Goal: Task Accomplishment & Management: Manage account settings

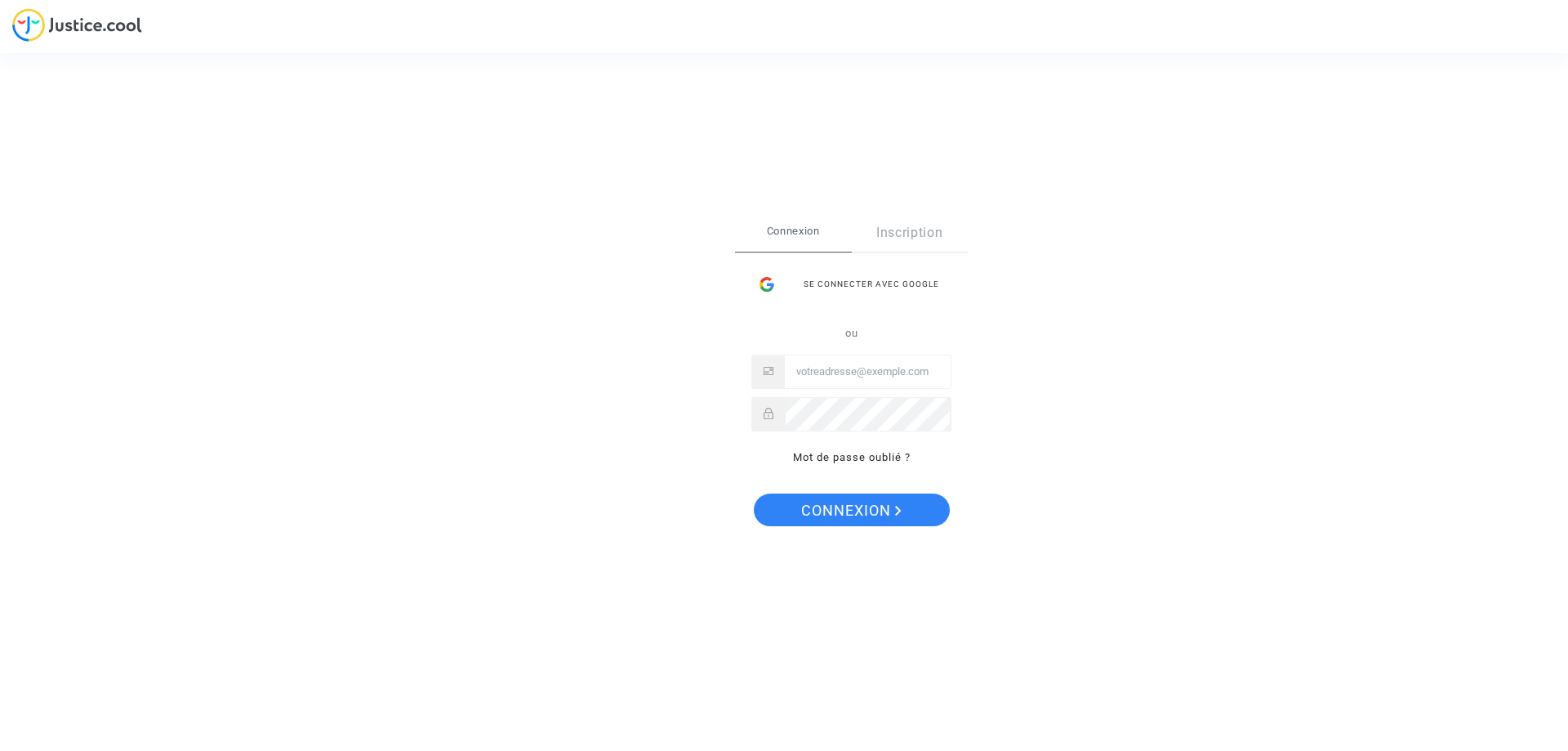
click at [857, 372] on input "Email" at bounding box center [868, 371] width 166 height 32
type input "Contact@onrbat.fr"
click at [849, 507] on span "Connexion" at bounding box center [851, 510] width 101 height 34
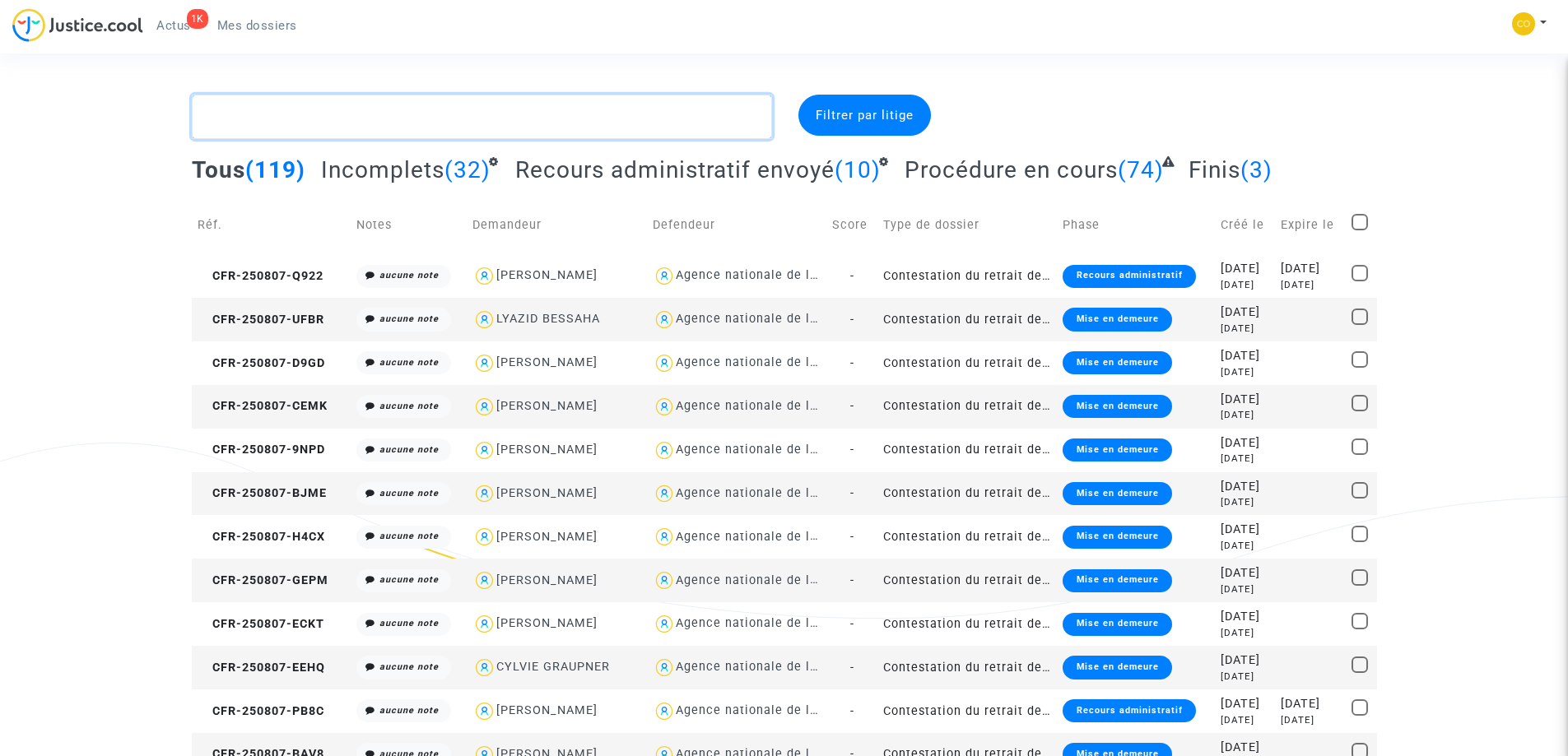
click at [487, 127] on textarea at bounding box center [481, 117] width 580 height 45
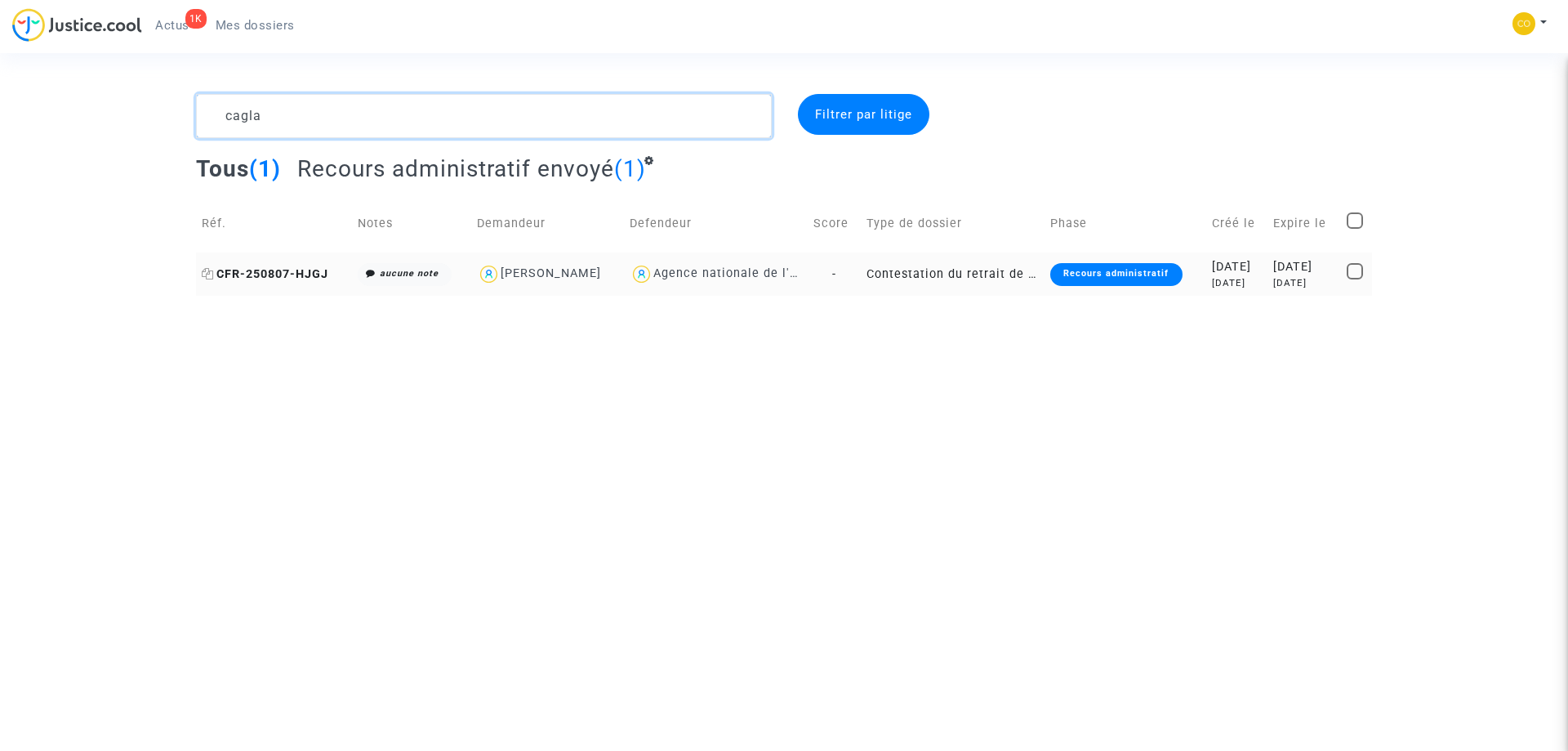
type textarea "cagla"
click at [275, 272] on span "CFR-250807-HJGJ" at bounding box center [264, 274] width 126 height 14
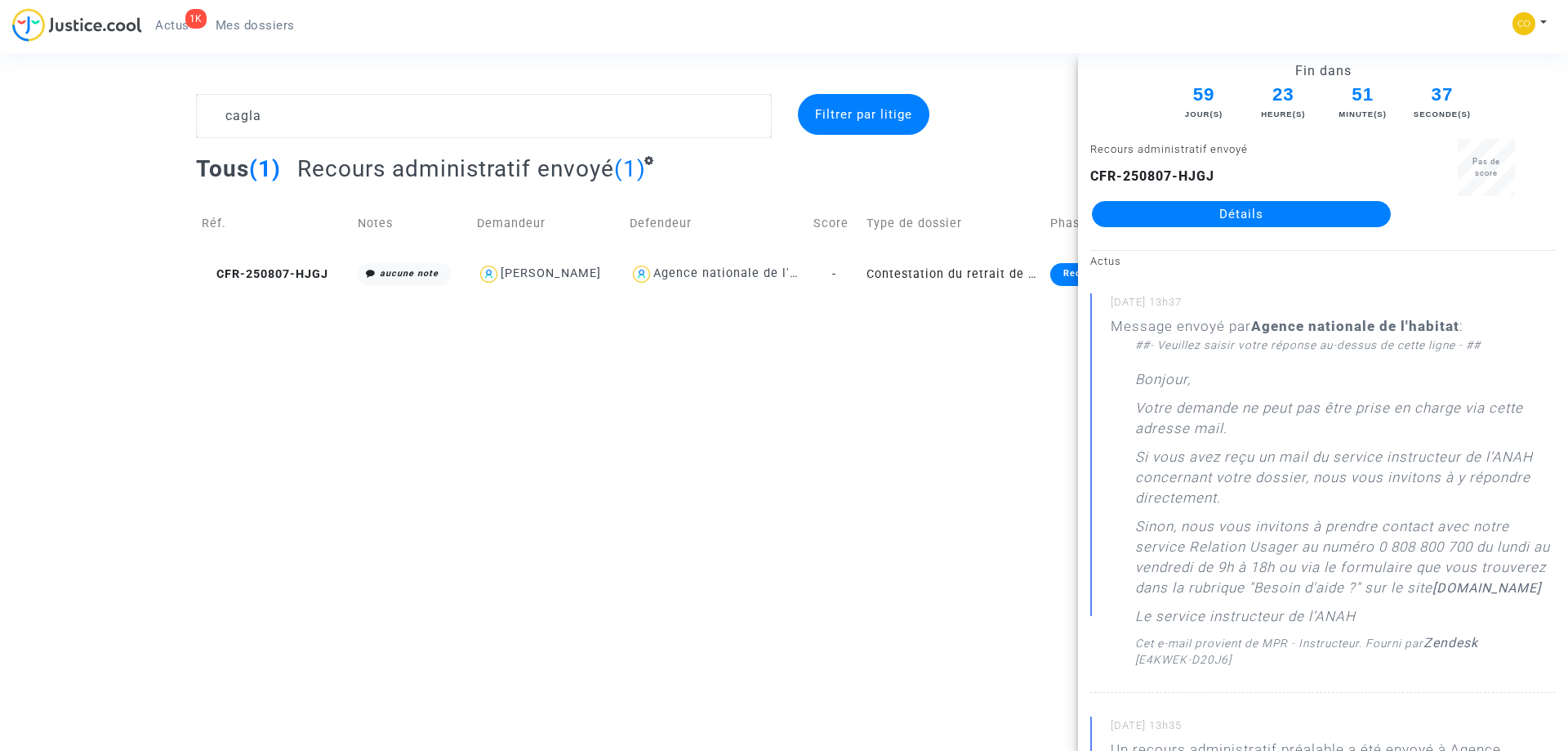
click at [1236, 215] on link "Détails" at bounding box center [1241, 213] width 299 height 26
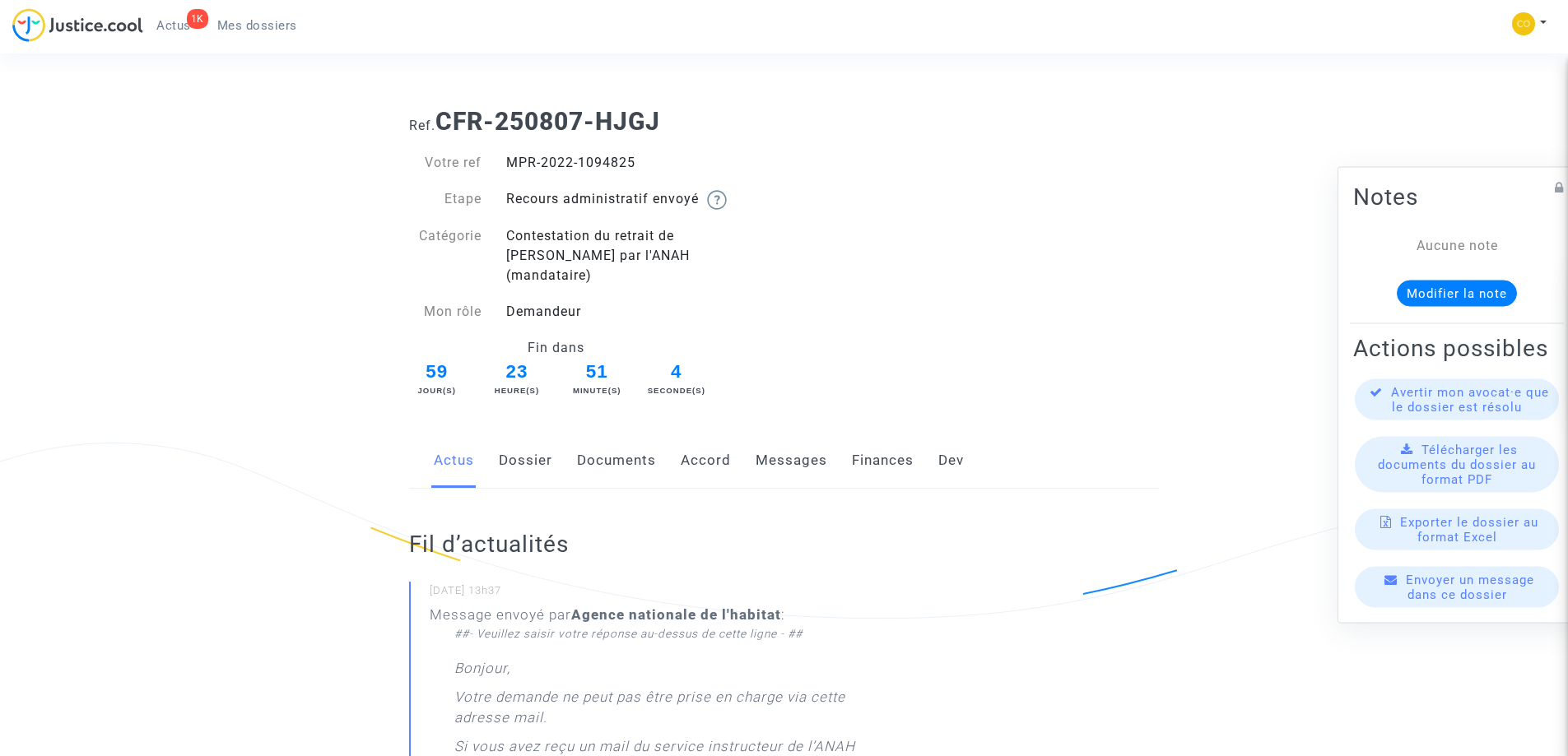
click at [798, 442] on link "Messages" at bounding box center [791, 460] width 71 height 54
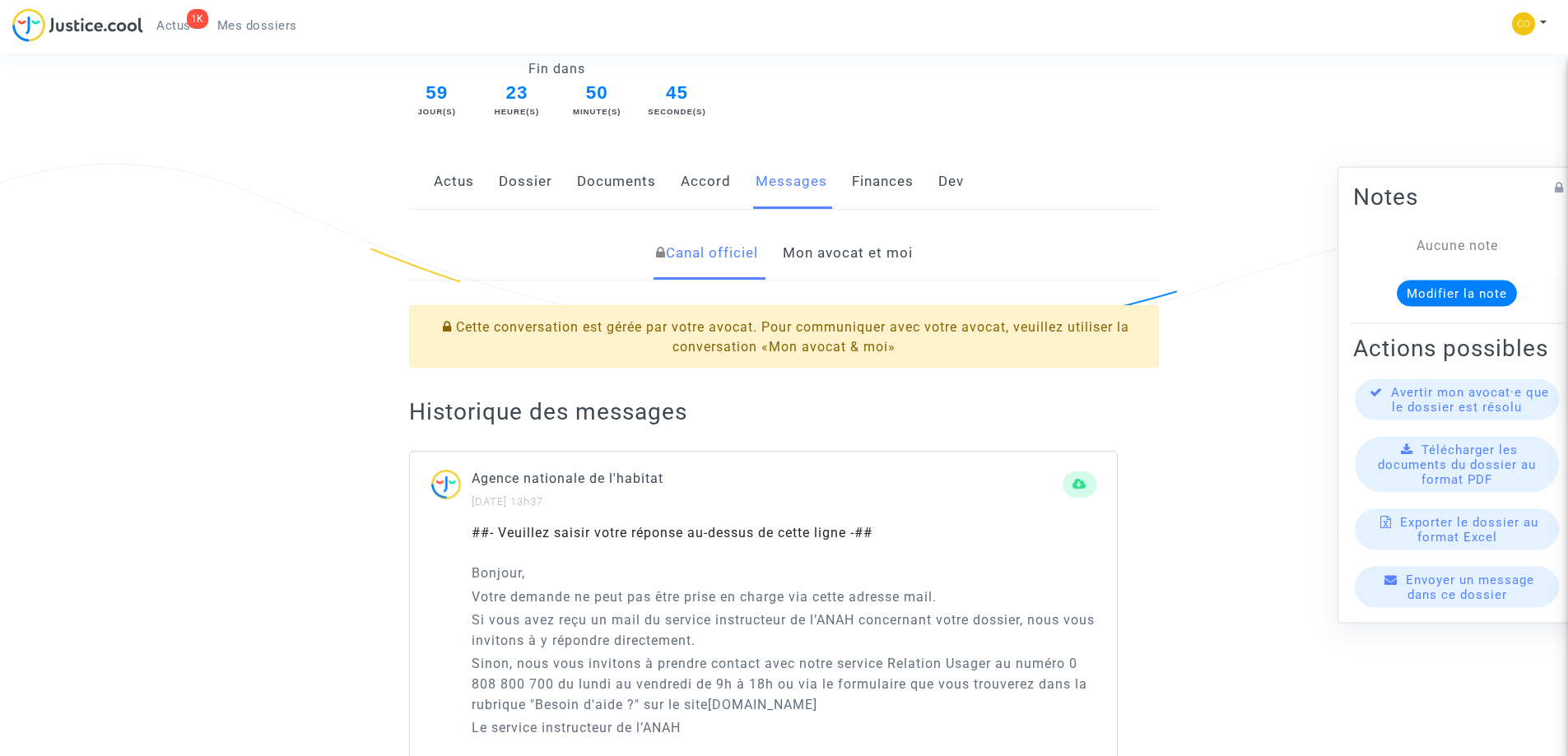
scroll to position [222, 0]
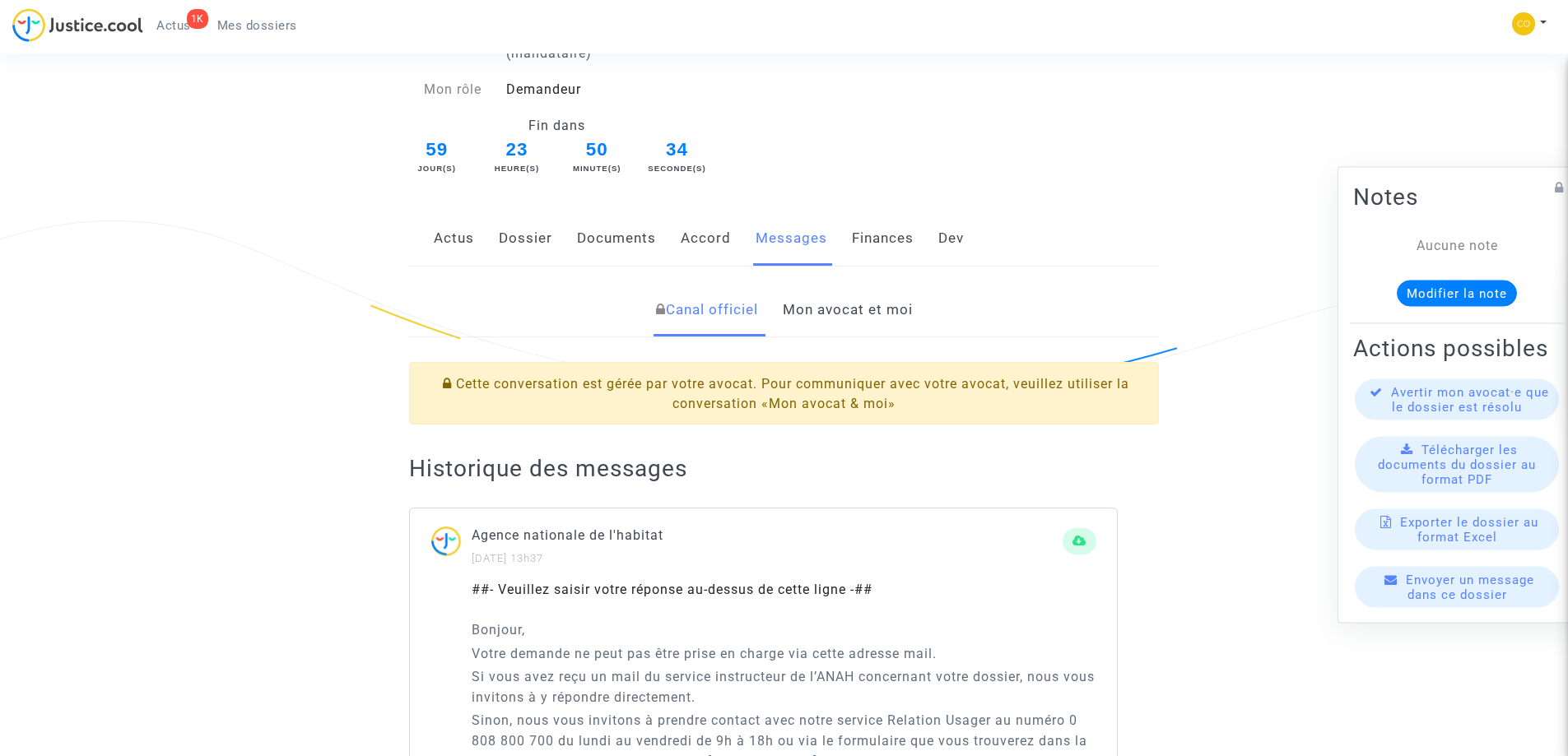
click at [890, 216] on link "Finances" at bounding box center [883, 238] width 62 height 54
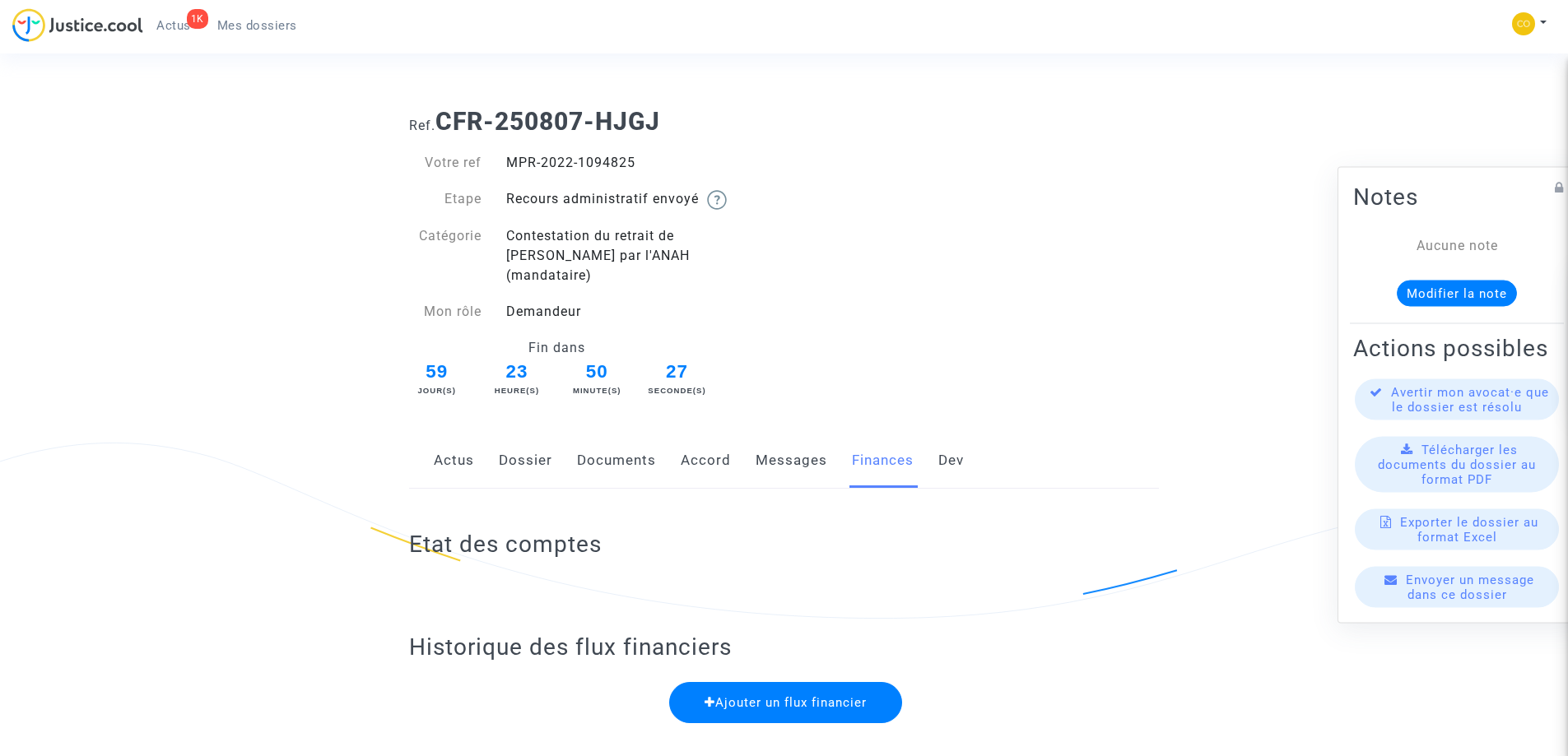
scroll to position [120, 0]
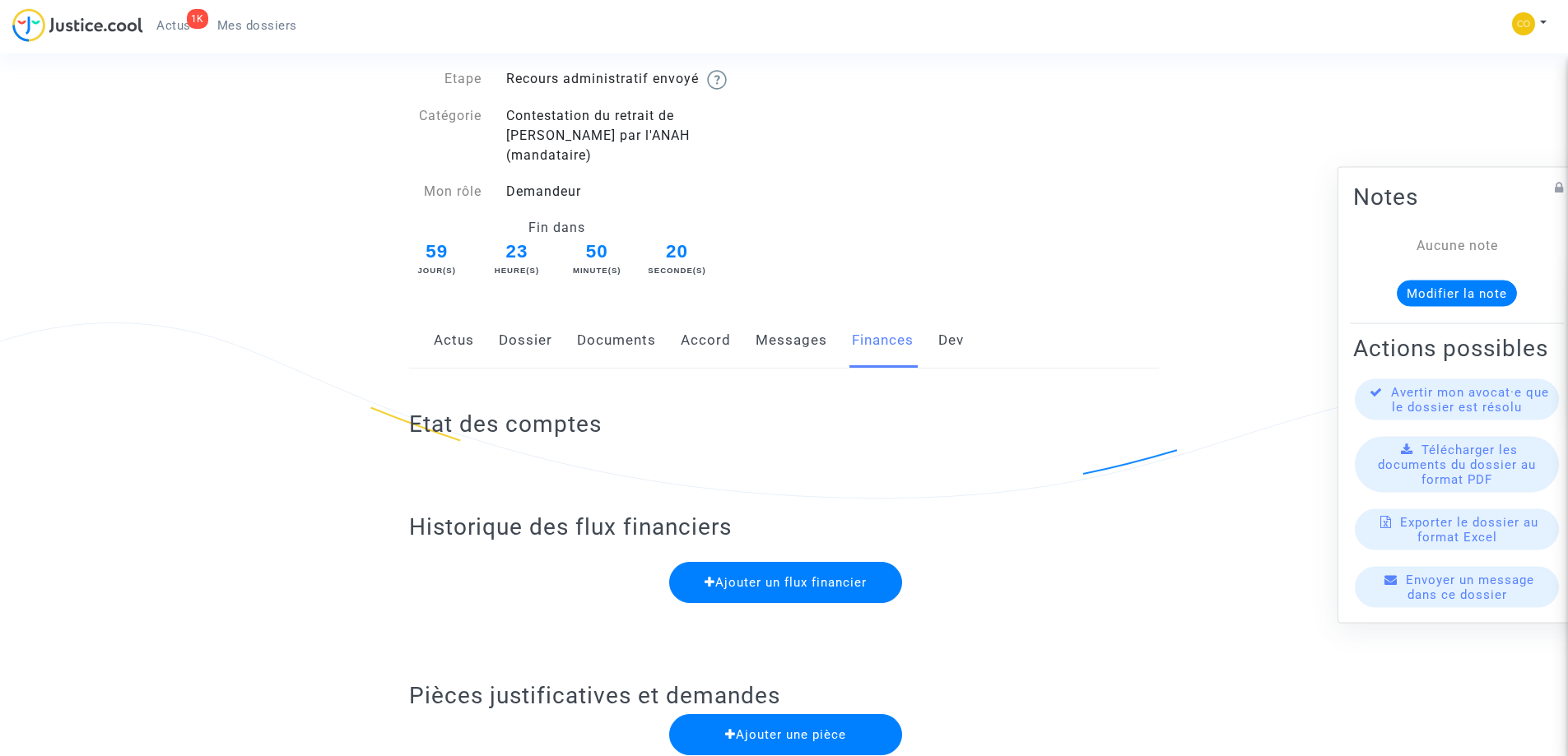
click at [802, 320] on link "Messages" at bounding box center [791, 340] width 71 height 54
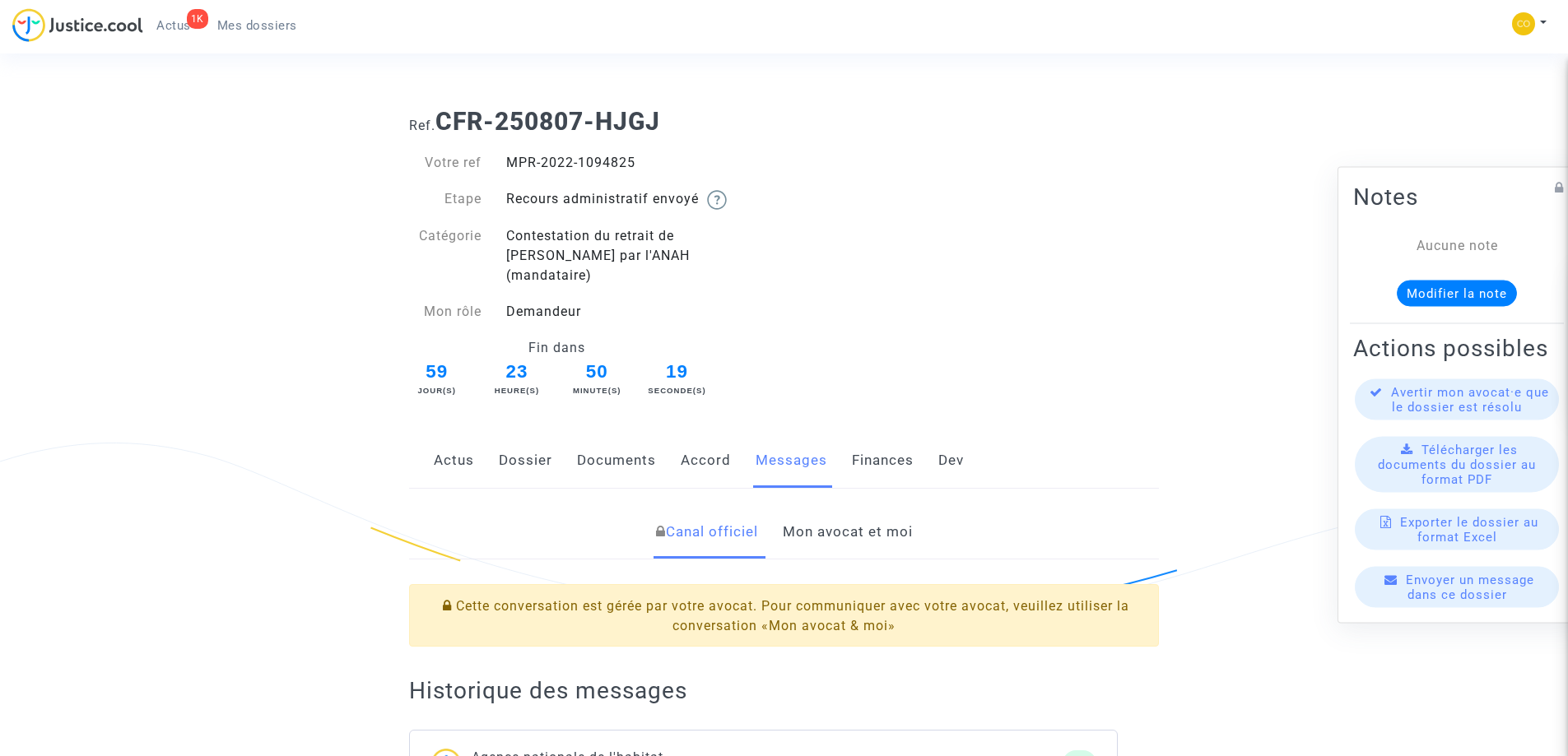
click at [705, 446] on link "Accord" at bounding box center [706, 460] width 50 height 54
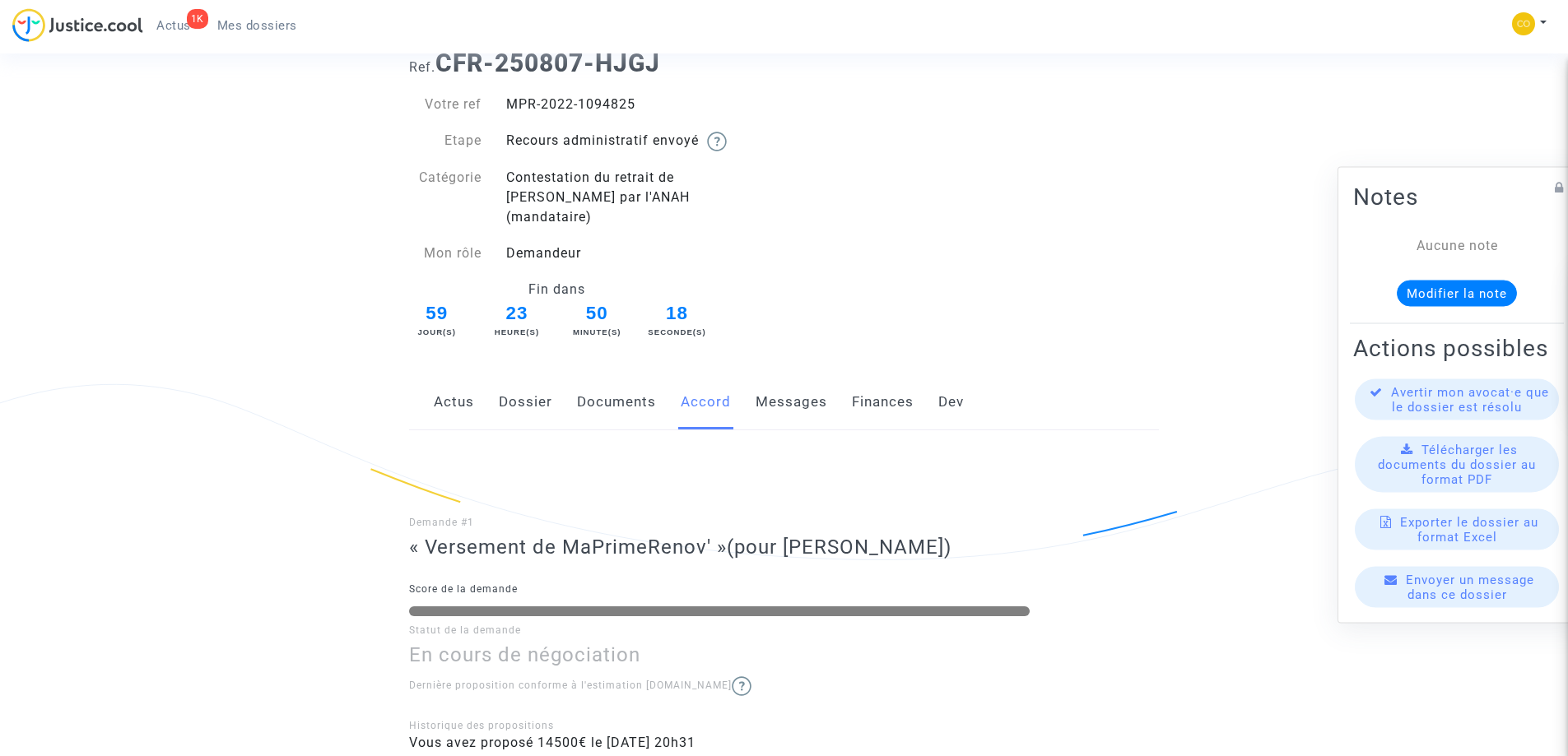
scroll to position [183, 0]
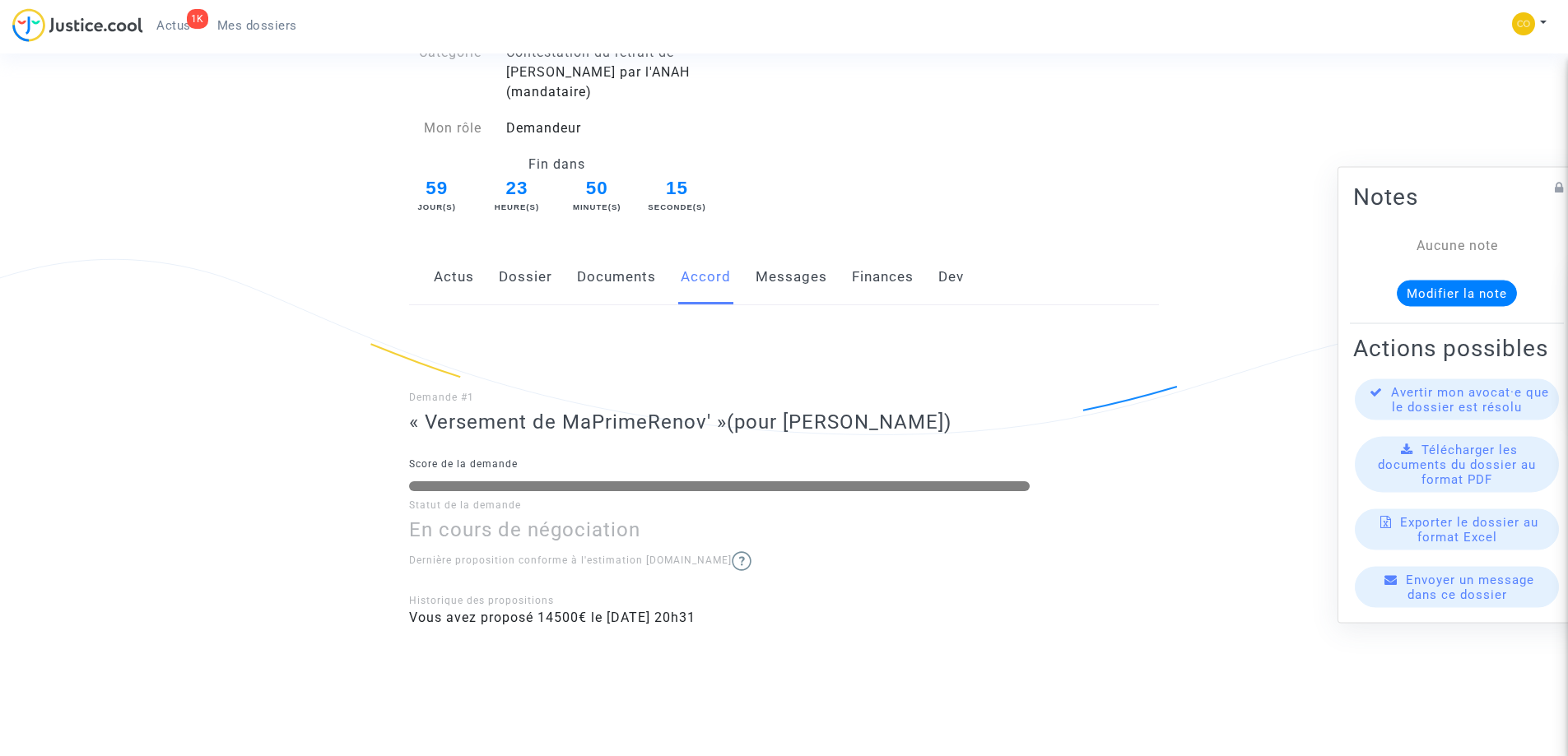
click at [607, 252] on link "Documents" at bounding box center [616, 277] width 79 height 54
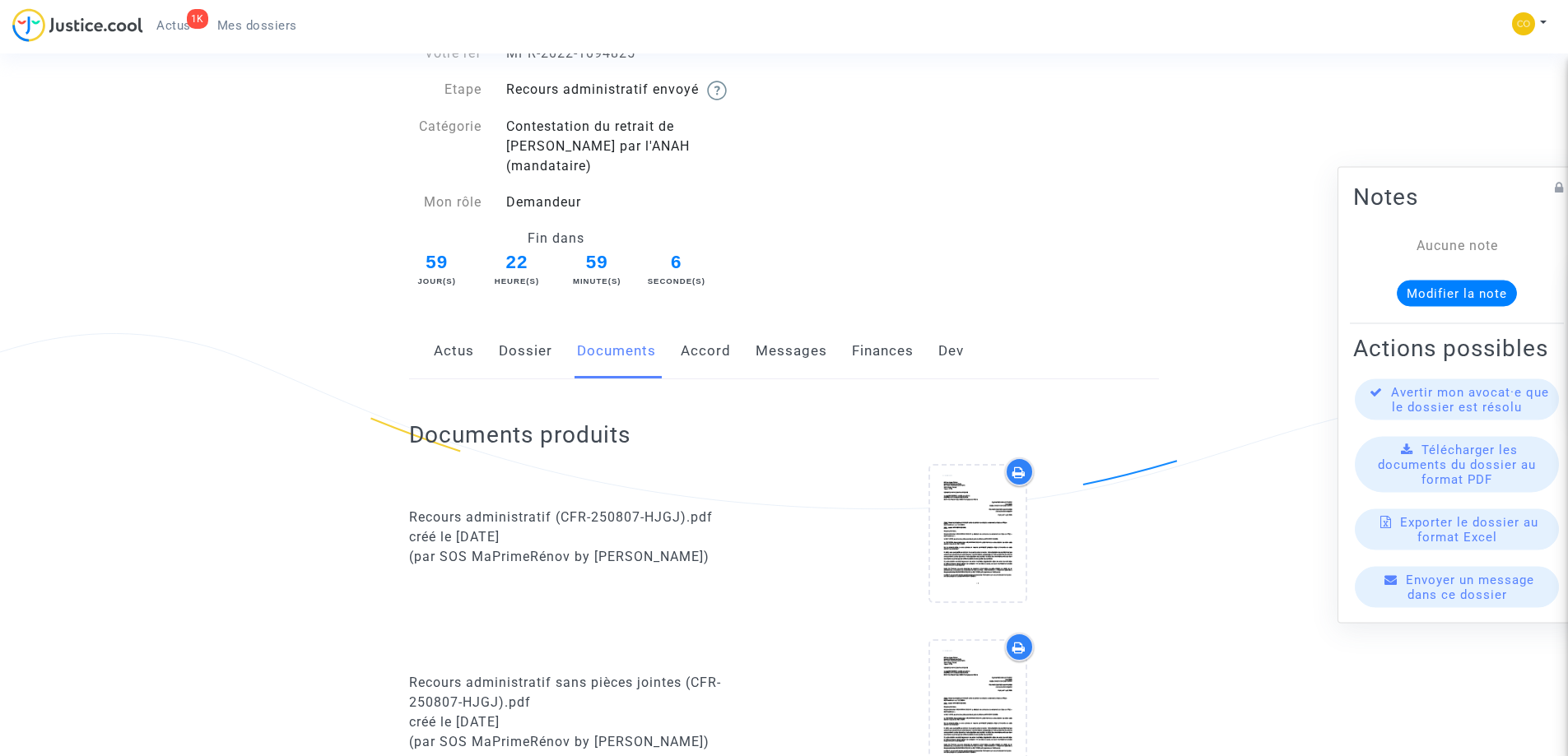
scroll to position [329, 0]
